Goal: Information Seeking & Learning: Learn about a topic

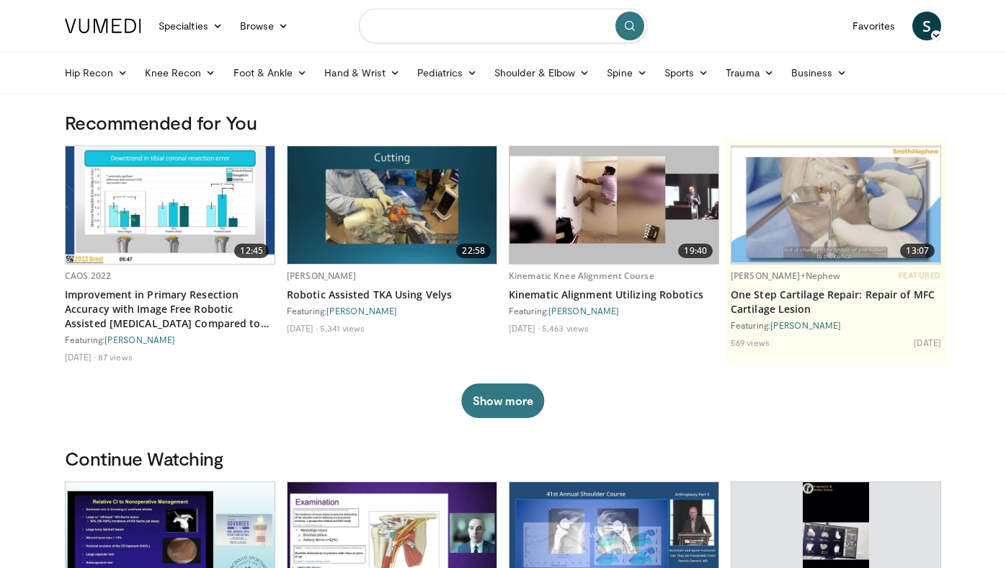
click at [403, 35] on input "Search topics, interventions" at bounding box center [503, 26] width 288 height 35
type input "*******"
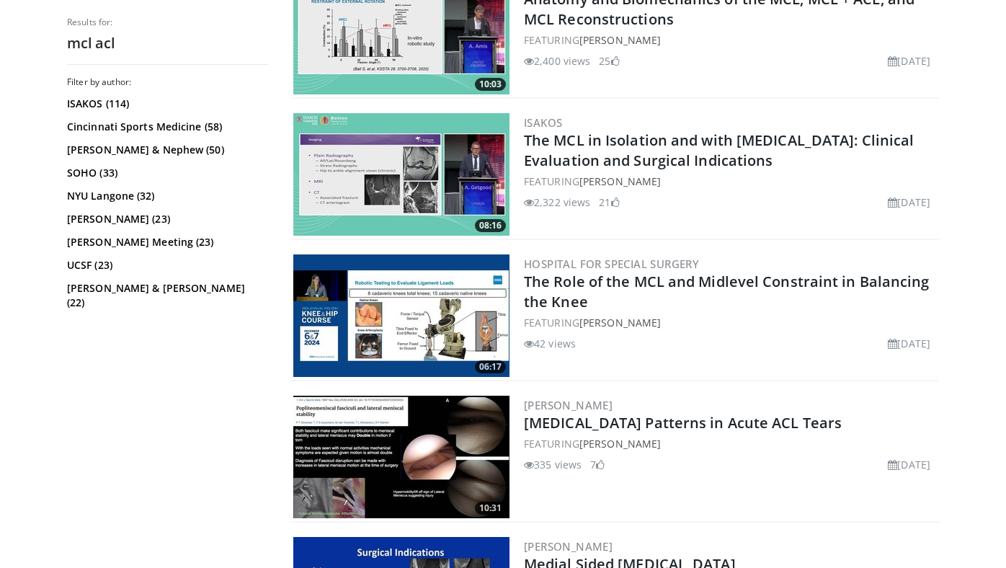
scroll to position [475, 0]
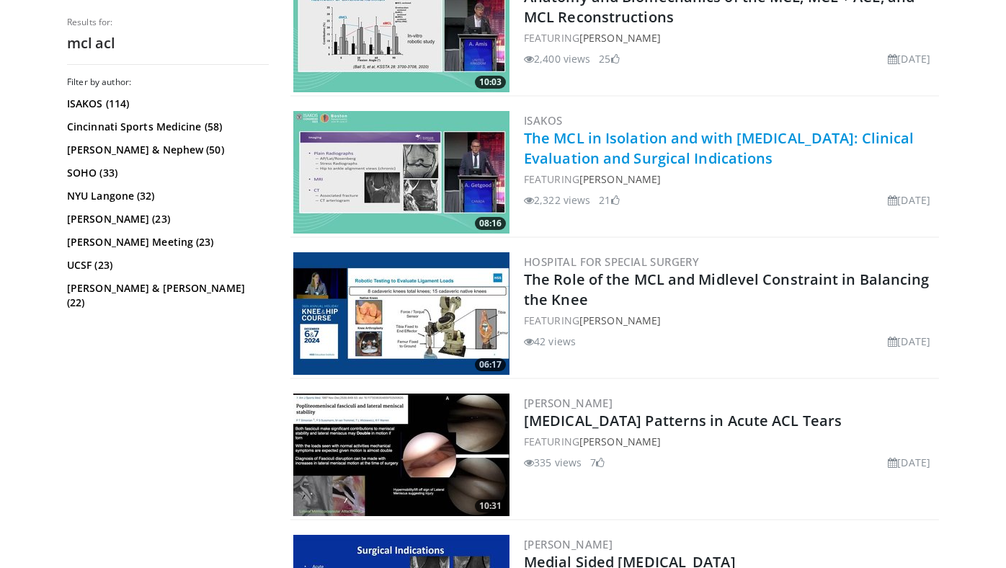
click at [671, 140] on link "The MCL in Isolation and with [MEDICAL_DATA]: Clinical Evaluation and Surgical …" at bounding box center [719, 148] width 390 height 40
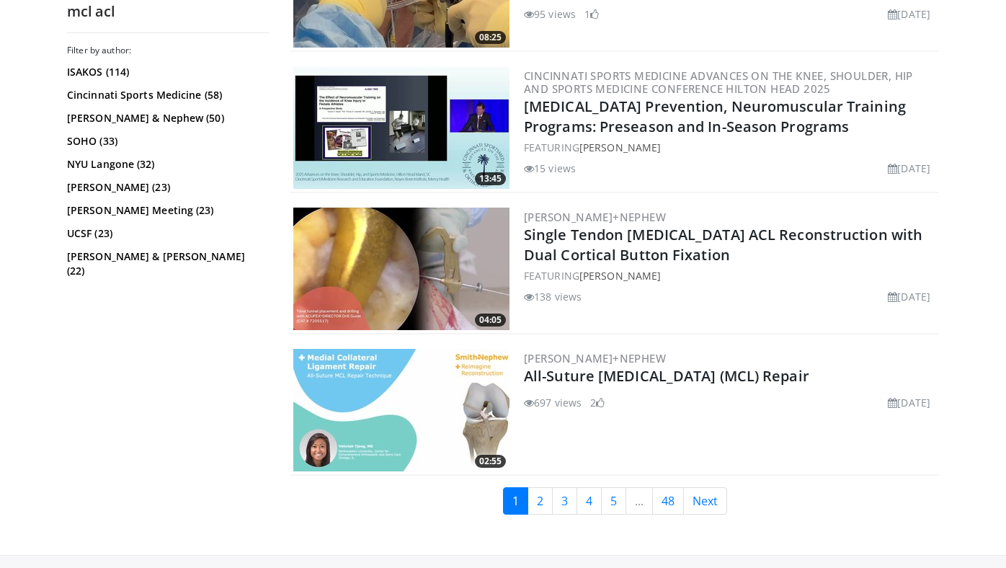
scroll to position [3586, 0]
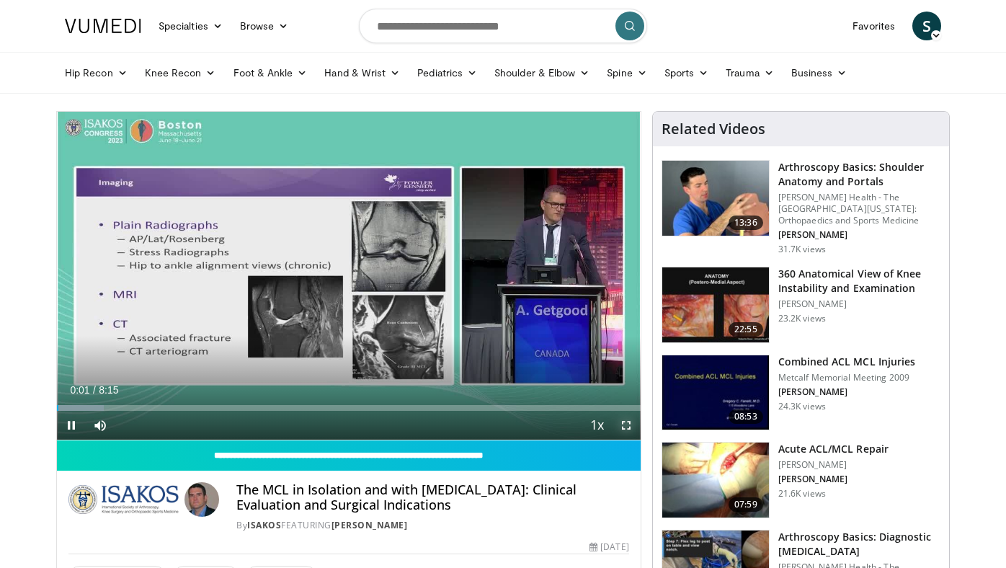
click at [622, 425] on span "Video Player" at bounding box center [626, 425] width 29 height 29
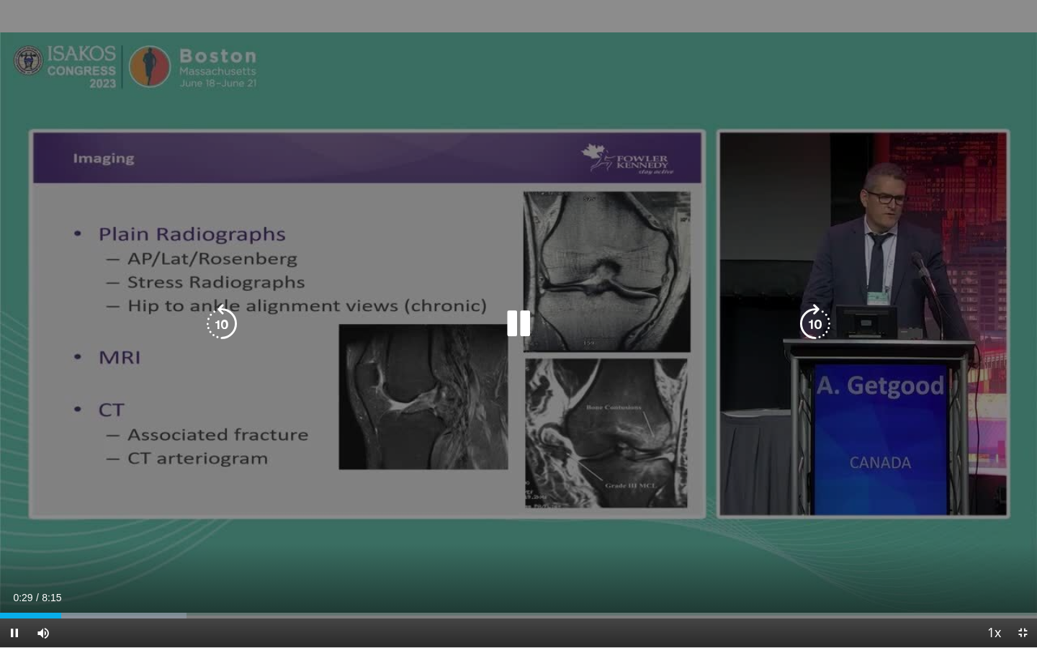
click at [702, 255] on div "10 seconds Tap to unmute" at bounding box center [518, 324] width 1037 height 648
click at [658, 212] on div "10 seconds Tap to unmute" at bounding box center [518, 324] width 1037 height 648
click at [533, 294] on div "10 seconds Tap to unmute" at bounding box center [518, 324] width 1037 height 648
click at [494, 295] on div "10 seconds Tap to unmute" at bounding box center [518, 324] width 1037 height 648
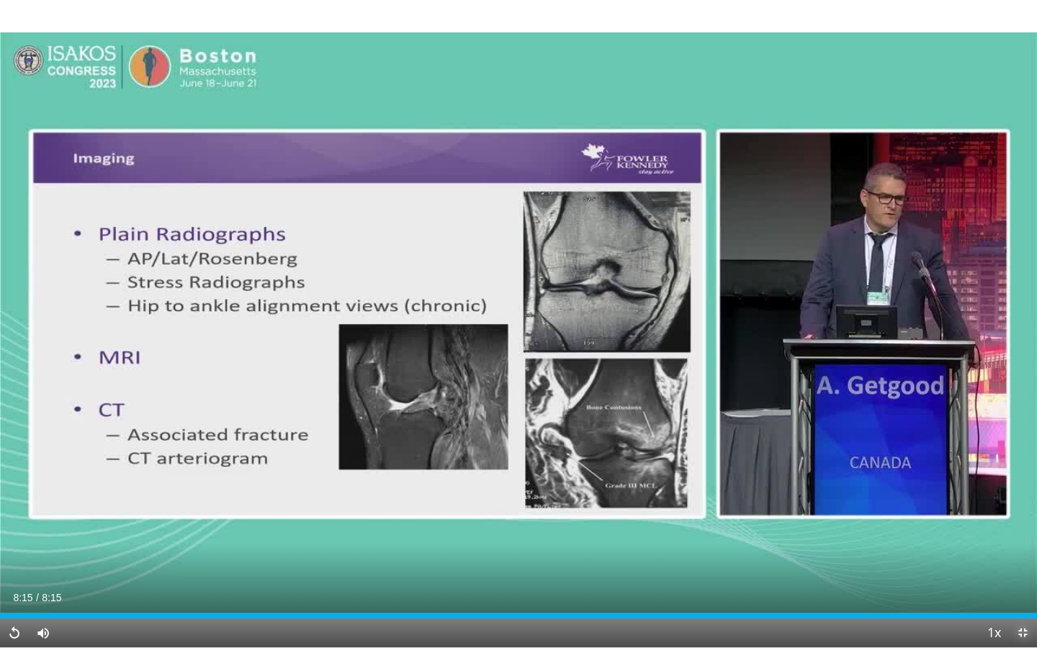
click at [1005, 567] on span "Video Player" at bounding box center [1023, 633] width 29 height 29
